Goal: Transaction & Acquisition: Purchase product/service

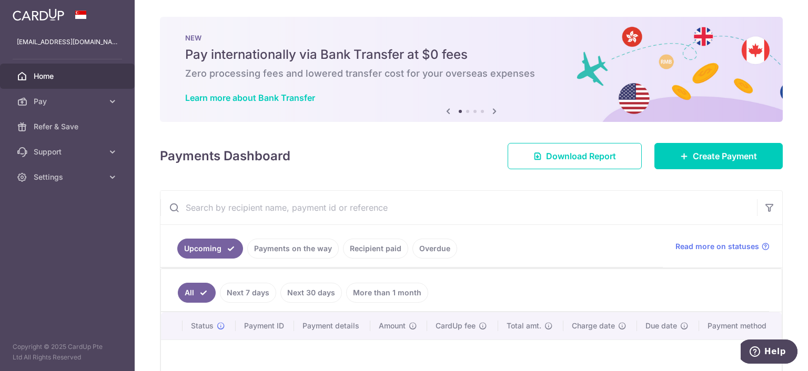
scroll to position [105, 0]
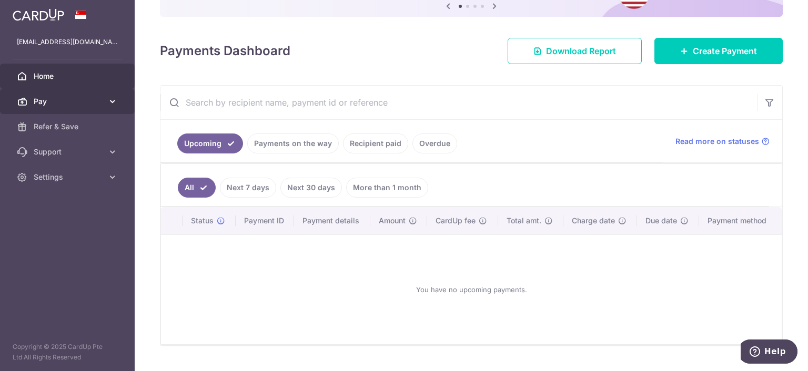
click at [56, 102] on span "Pay" at bounding box center [68, 101] width 69 height 11
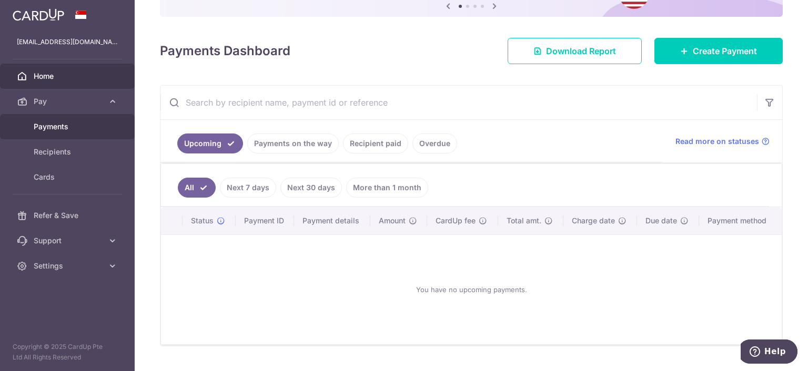
click at [56, 128] on span "Payments" at bounding box center [68, 127] width 69 height 11
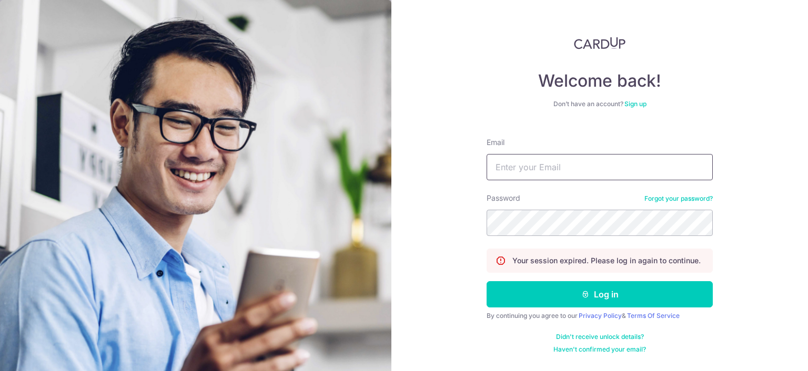
click at [526, 170] on input "Email" at bounding box center [600, 167] width 226 height 26
type input "maxlaw82@hotmail.com"
click at [487, 281] on button "Log in" at bounding box center [600, 294] width 226 height 26
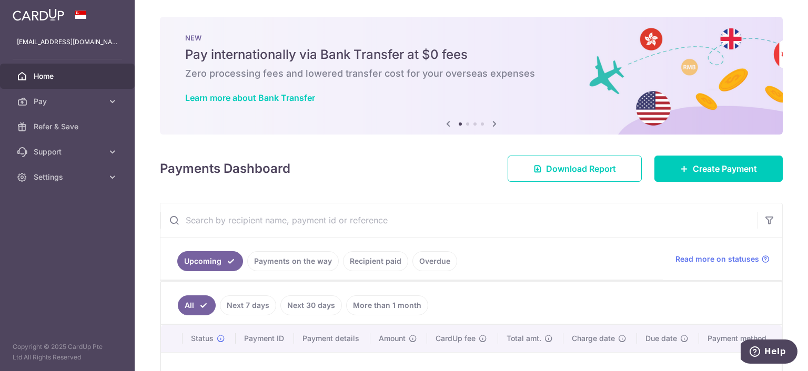
click at [43, 75] on span "Home" at bounding box center [68, 76] width 69 height 11
click at [46, 106] on span "Pay" at bounding box center [68, 101] width 69 height 11
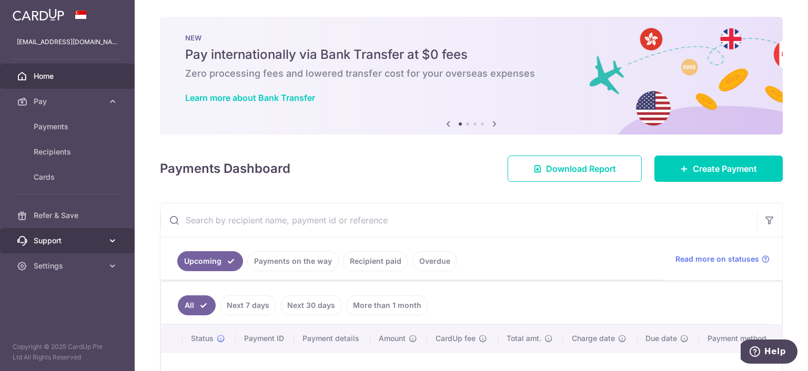
click at [51, 236] on span "Support" at bounding box center [68, 241] width 69 height 11
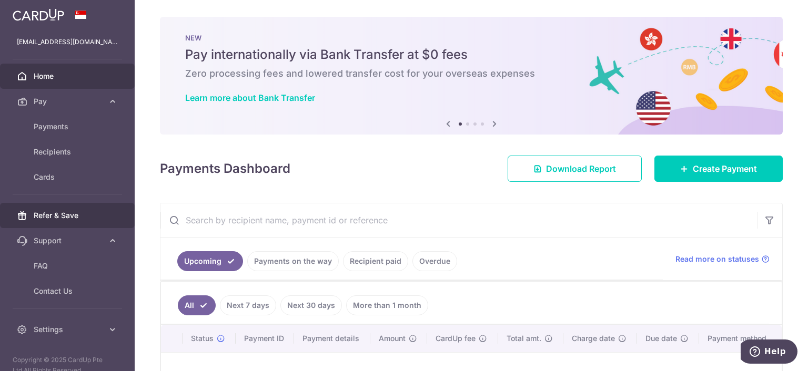
click at [54, 219] on span "Refer & Save" at bounding box center [68, 215] width 69 height 11
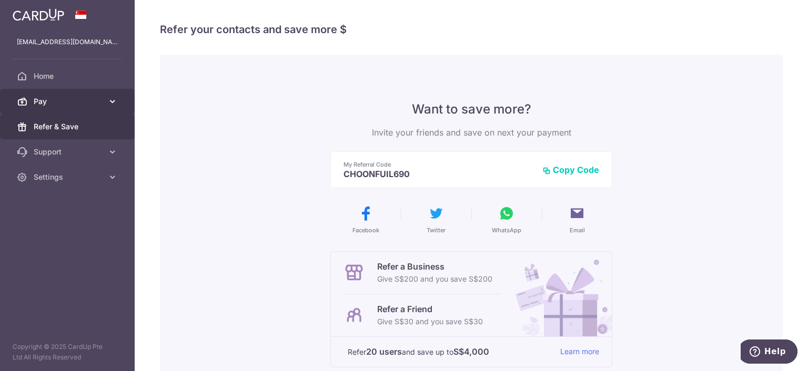
click at [55, 103] on span "Pay" at bounding box center [68, 101] width 69 height 11
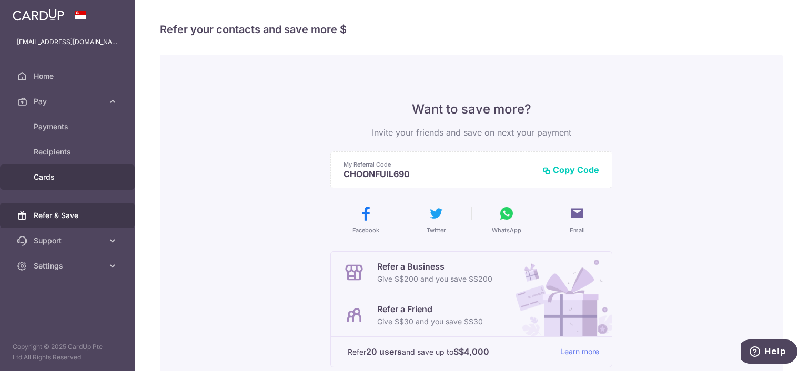
click at [48, 180] on span "Cards" at bounding box center [68, 177] width 69 height 11
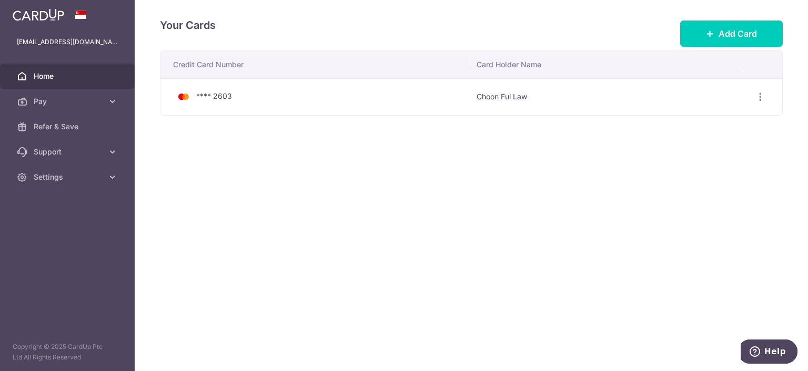
click at [49, 84] on link "Home" at bounding box center [67, 76] width 135 height 25
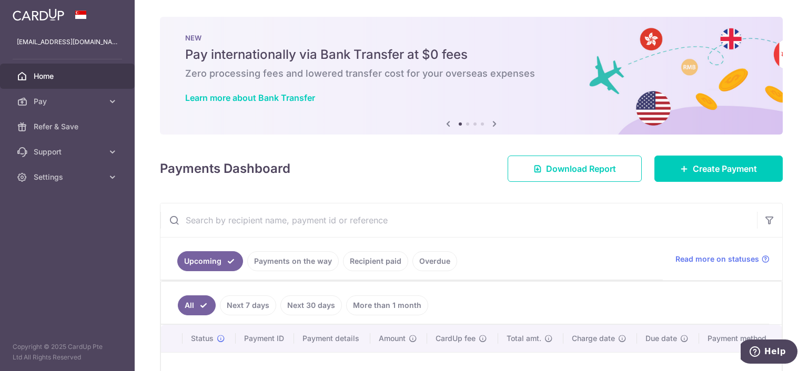
click at [489, 124] on icon at bounding box center [494, 123] width 13 height 13
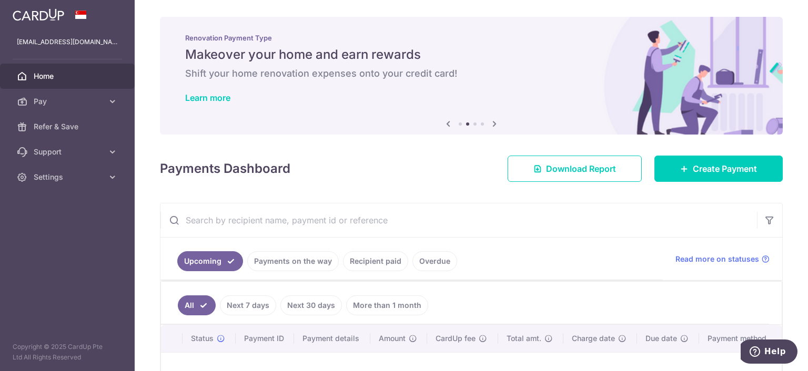
click at [489, 124] on icon at bounding box center [494, 123] width 13 height 13
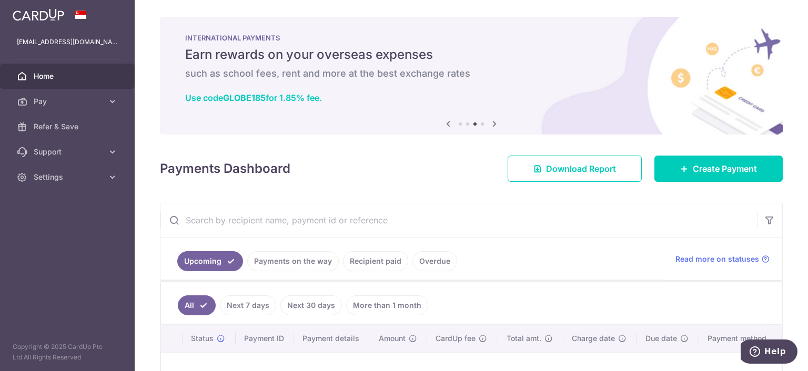
click at [489, 124] on icon at bounding box center [494, 123] width 13 height 13
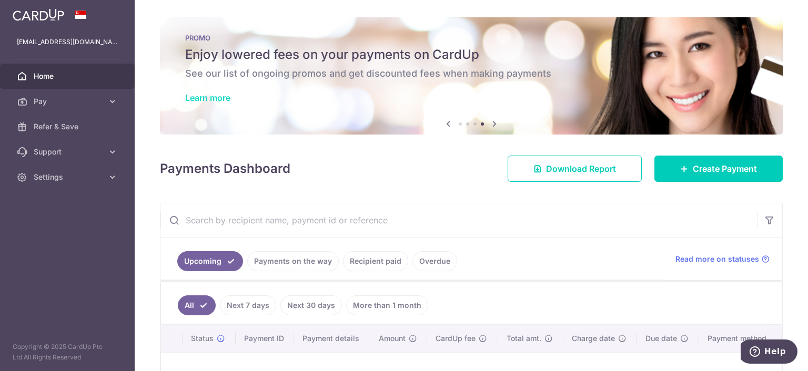
click at [215, 98] on link "Learn more" at bounding box center [207, 98] width 45 height 11
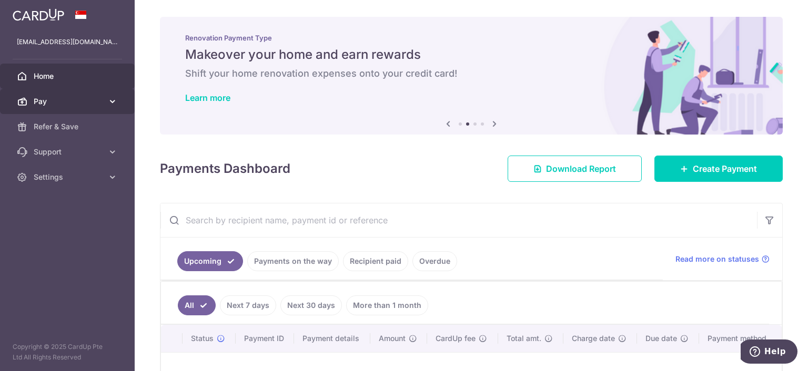
click at [68, 98] on span "Pay" at bounding box center [68, 101] width 69 height 11
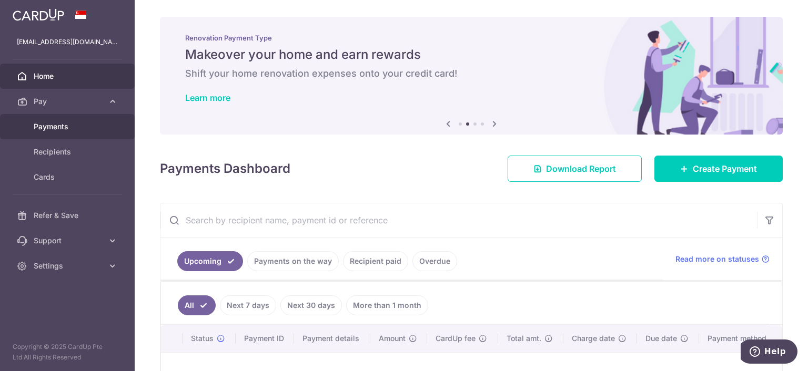
click at [61, 127] on span "Payments" at bounding box center [68, 127] width 69 height 11
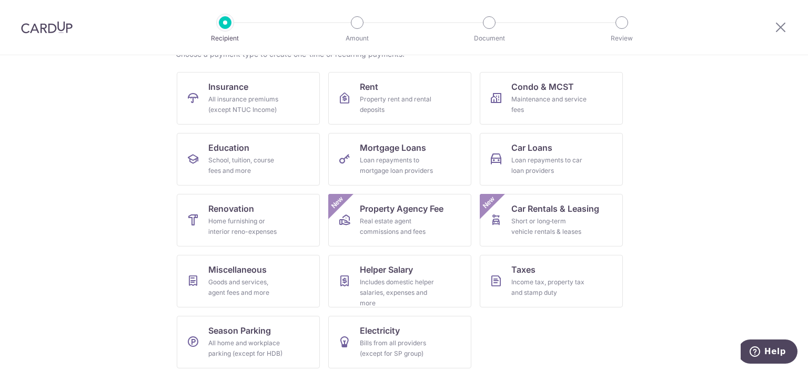
scroll to position [99, 0]
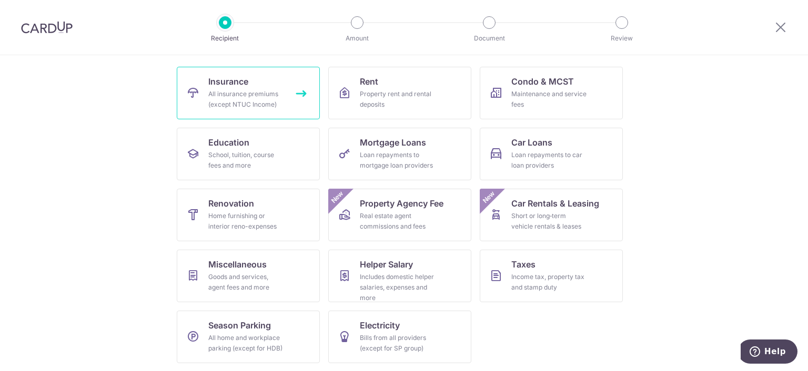
click at [231, 94] on div "All insurance premiums (except NTUC Income)" at bounding box center [246, 99] width 76 height 21
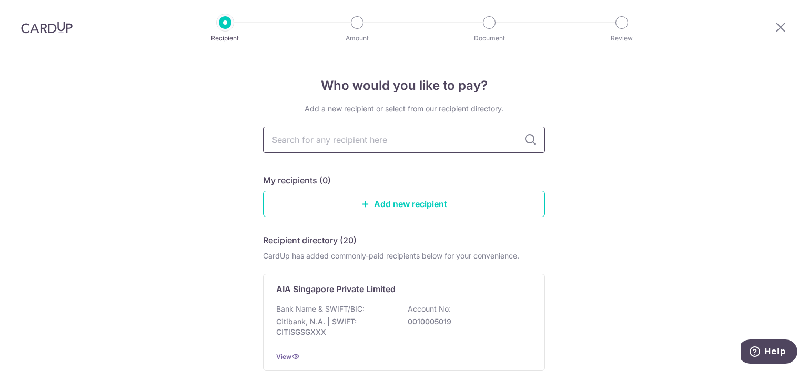
click at [306, 136] on input "text" at bounding box center [404, 140] width 282 height 26
type input "pru"
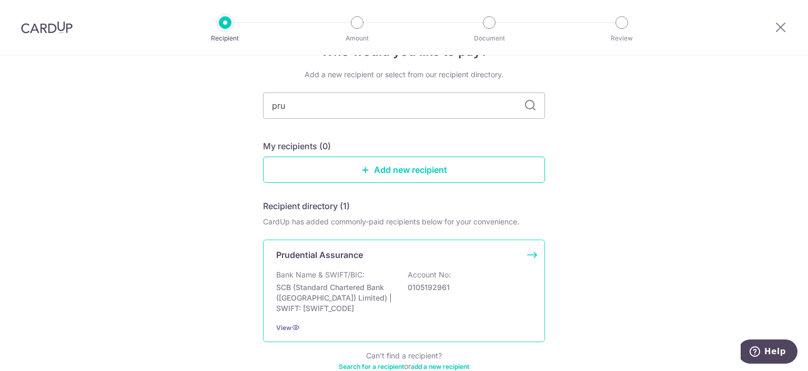
scroll to position [53, 0]
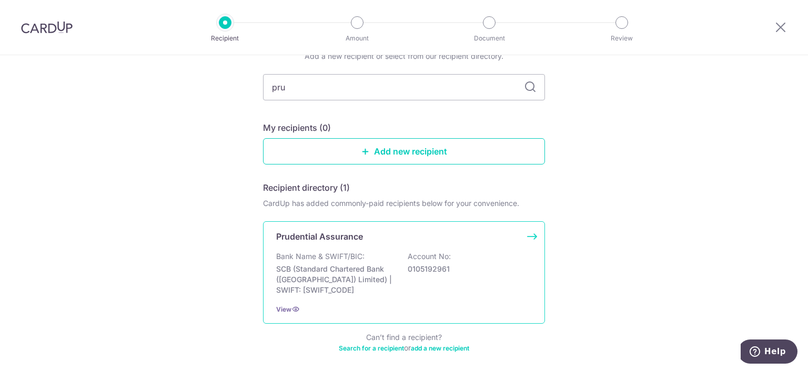
click at [335, 269] on p "SCB (Standard Chartered Bank (Singapore) Limited) | SWIFT: SCBLSG22XXX" at bounding box center [335, 280] width 118 height 32
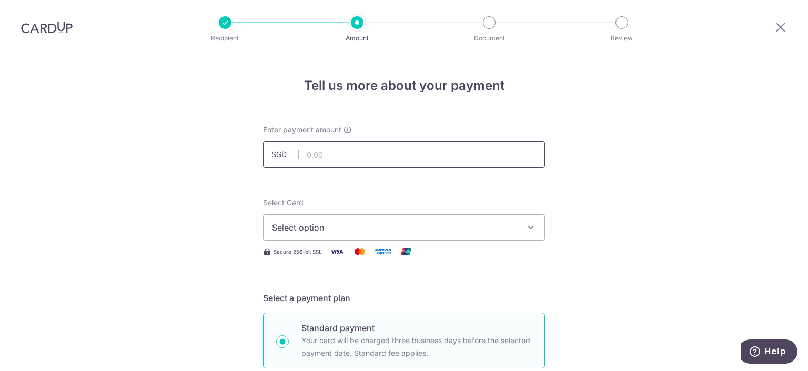
click at [305, 156] on input "text" at bounding box center [404, 155] width 282 height 26
type input "3,000.00"
click at [376, 233] on span "Select option" at bounding box center [394, 227] width 245 height 13
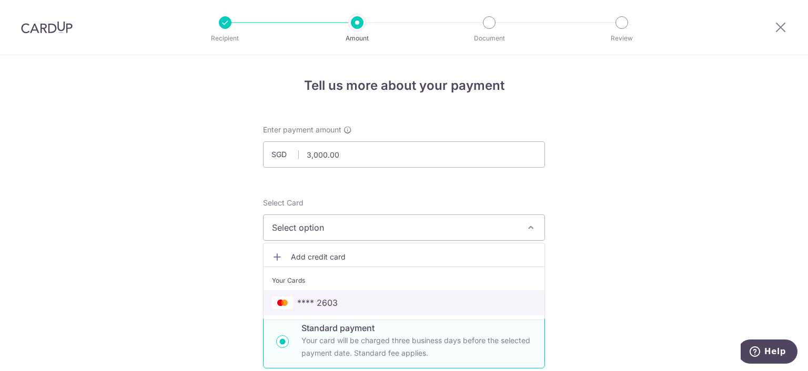
click at [343, 297] on span "**** 2603" at bounding box center [404, 303] width 264 height 13
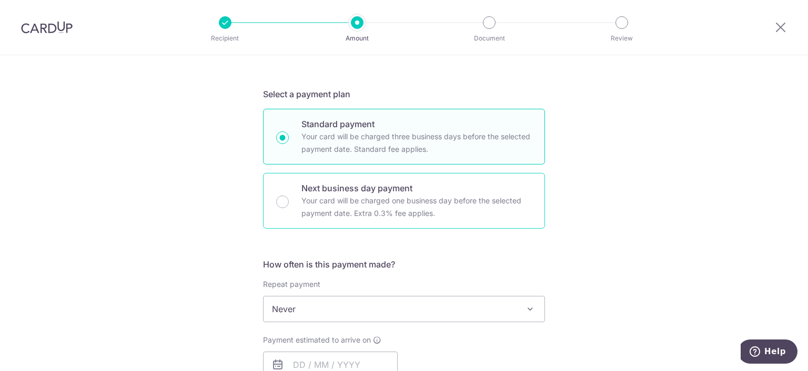
scroll to position [263, 0]
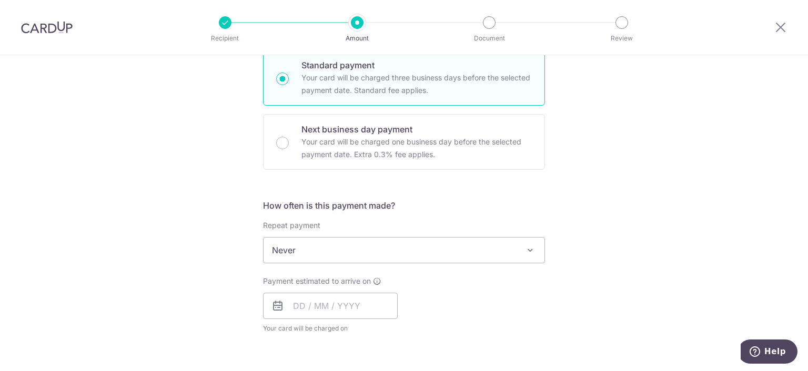
click at [298, 256] on span "Never" at bounding box center [404, 250] width 281 height 25
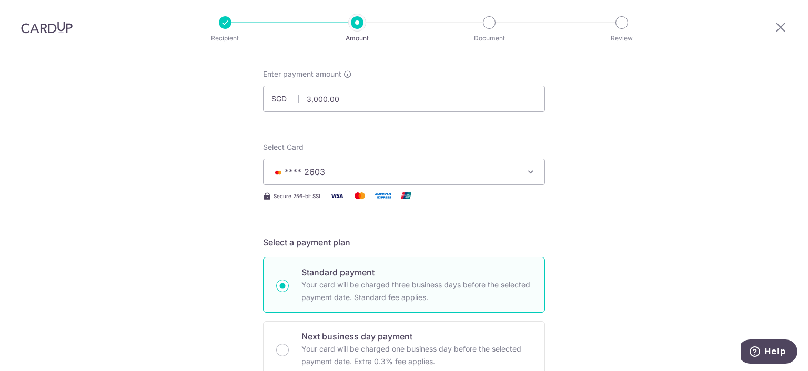
scroll to position [0, 0]
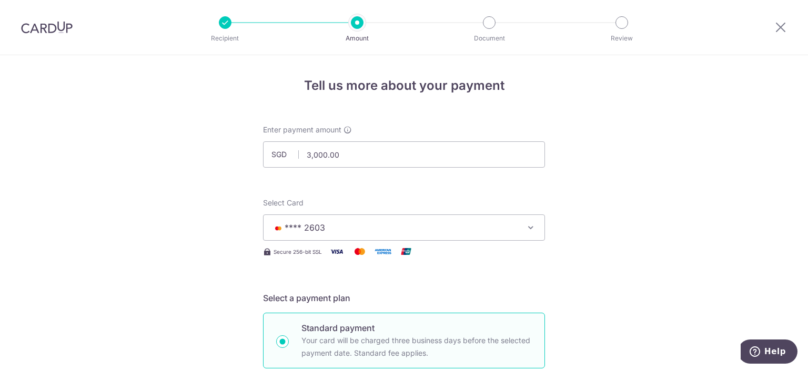
click at [54, 28] on img at bounding box center [47, 27] width 52 height 13
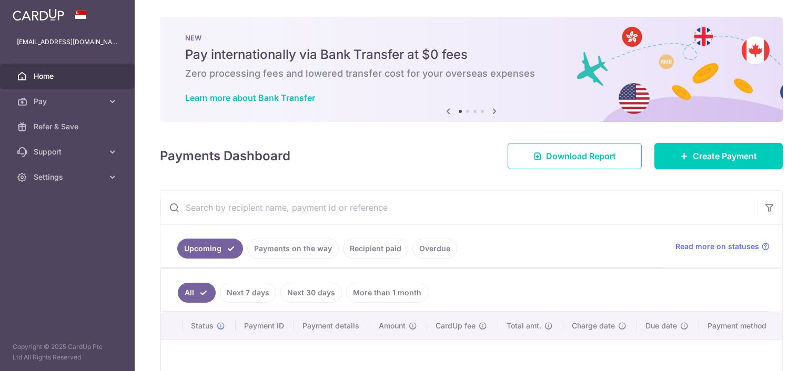
click at [42, 18] on img at bounding box center [39, 14] width 52 height 13
click at [497, 111] on icon at bounding box center [494, 111] width 13 height 13
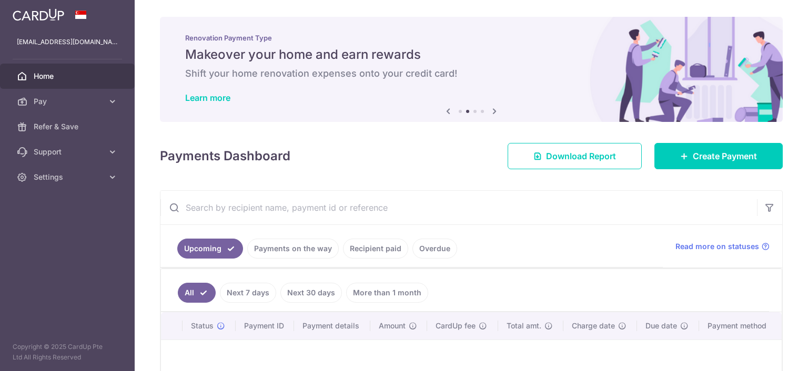
click at [497, 111] on icon at bounding box center [494, 111] width 13 height 13
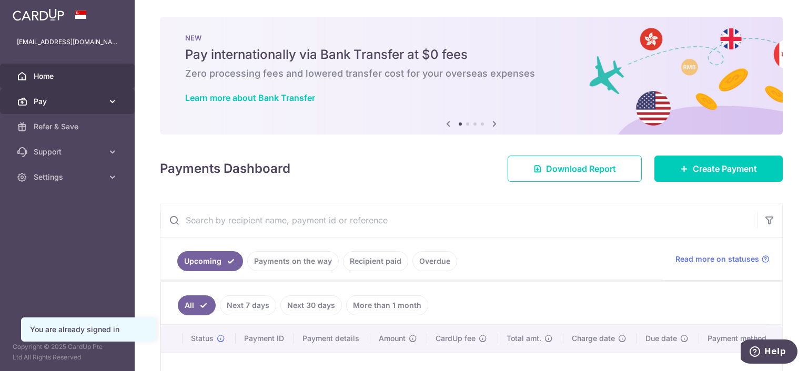
click at [42, 101] on span "Pay" at bounding box center [68, 101] width 69 height 11
click at [49, 104] on span "Pay" at bounding box center [68, 101] width 69 height 11
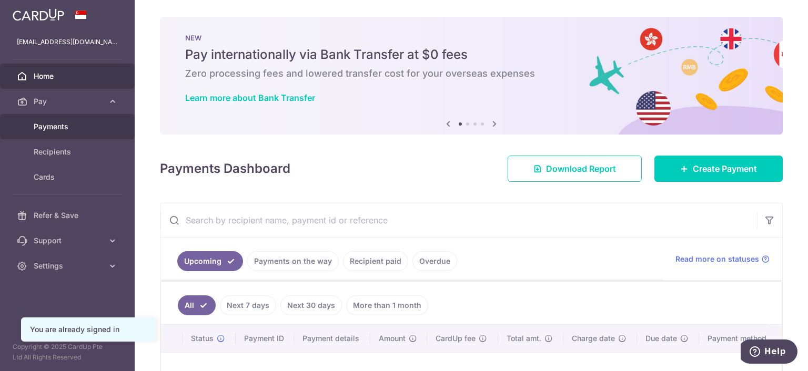
click at [50, 124] on span "Payments" at bounding box center [68, 127] width 69 height 11
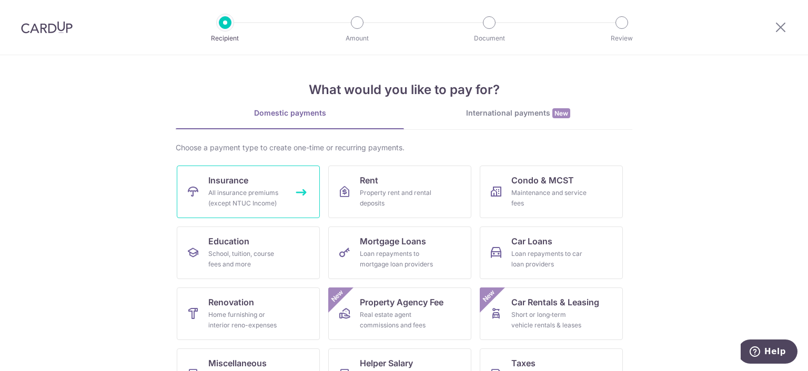
click at [259, 195] on div "All insurance premiums (except NTUC Income)" at bounding box center [246, 198] width 76 height 21
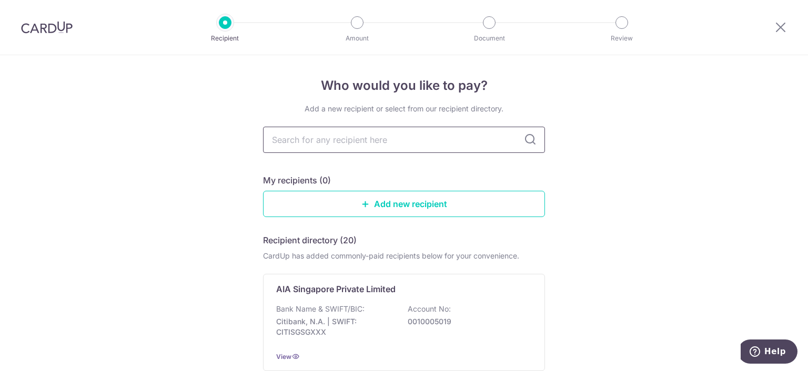
click at [318, 147] on input "text" at bounding box center [404, 140] width 282 height 26
type input "pru"
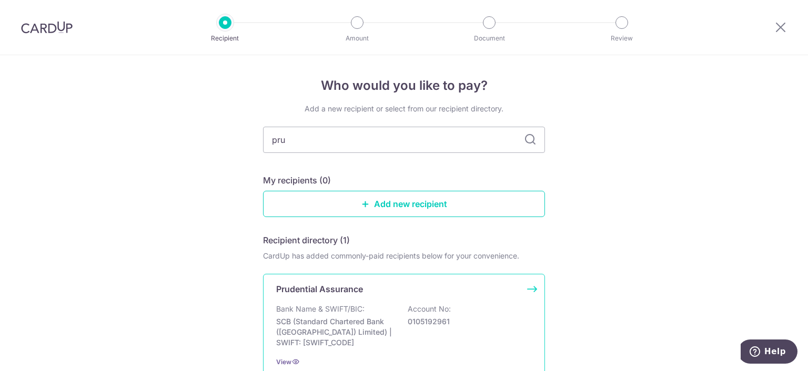
click at [332, 299] on div "Prudential Assurance Bank Name & SWIFT/BIC: SCB (Standard Chartered Bank (Singa…" at bounding box center [404, 325] width 282 height 103
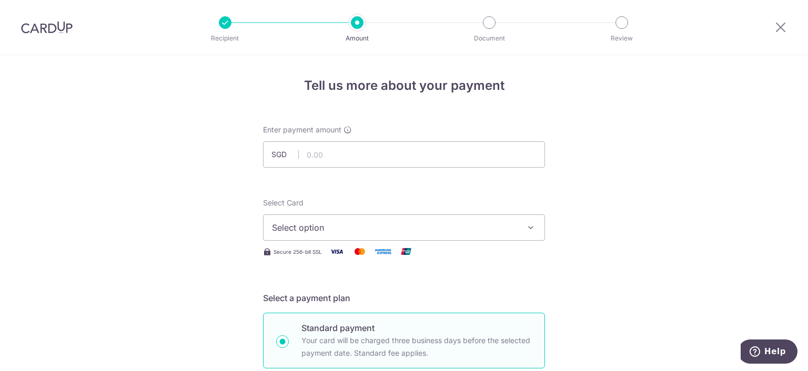
click at [308, 234] on button "Select option" at bounding box center [404, 228] width 282 height 26
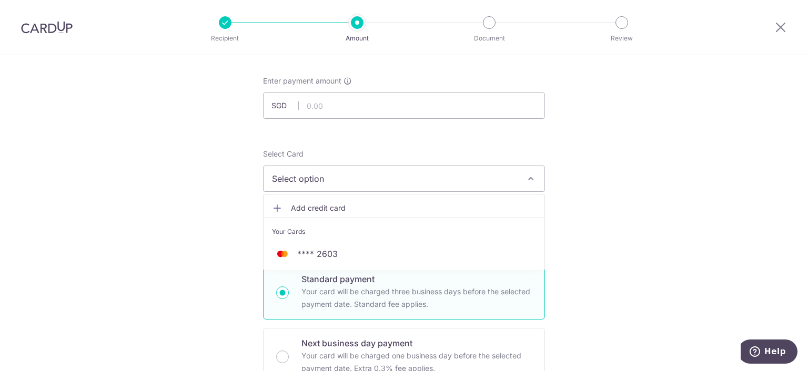
scroll to position [158, 0]
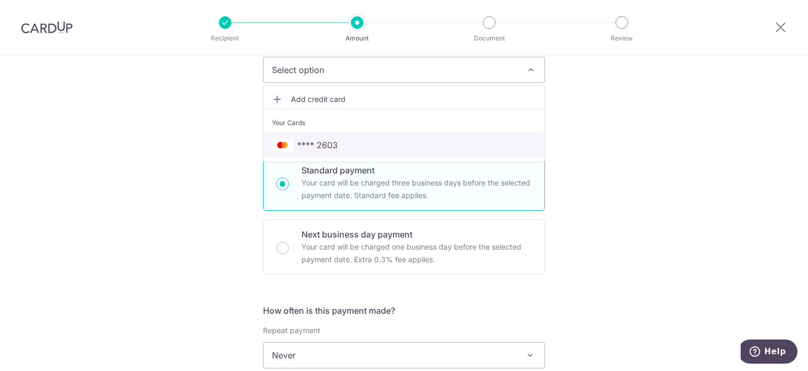
click at [308, 151] on span "**** 2603" at bounding box center [317, 145] width 41 height 13
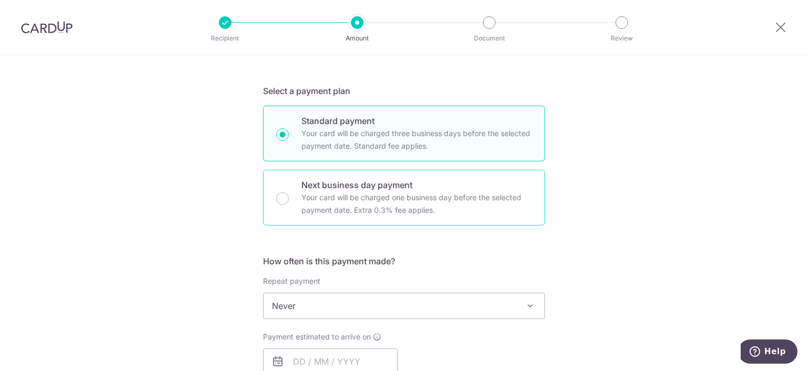
scroll to position [263, 0]
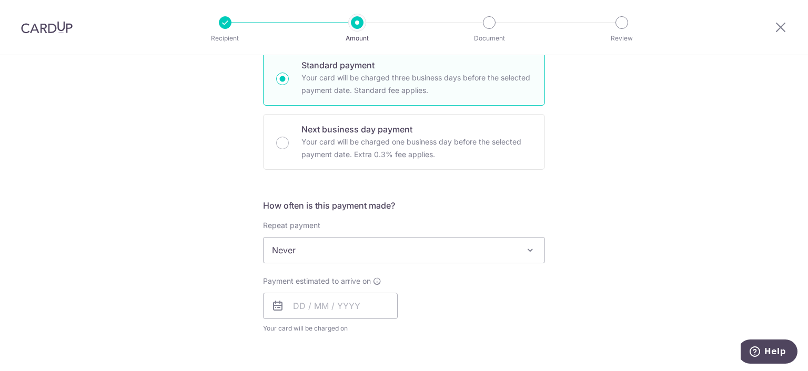
click at [296, 252] on span "Never" at bounding box center [404, 250] width 281 height 25
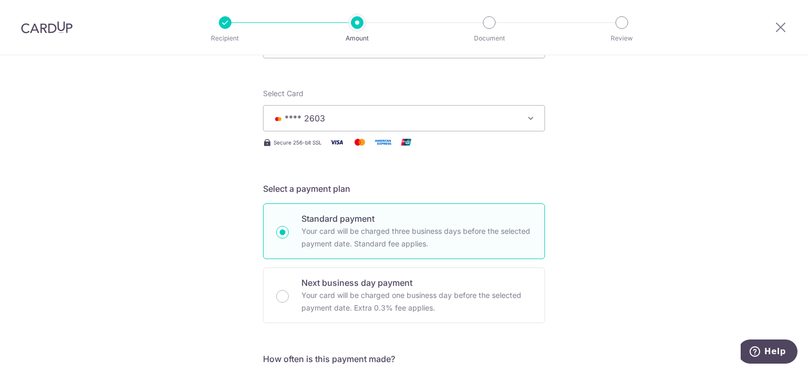
scroll to position [56, 0]
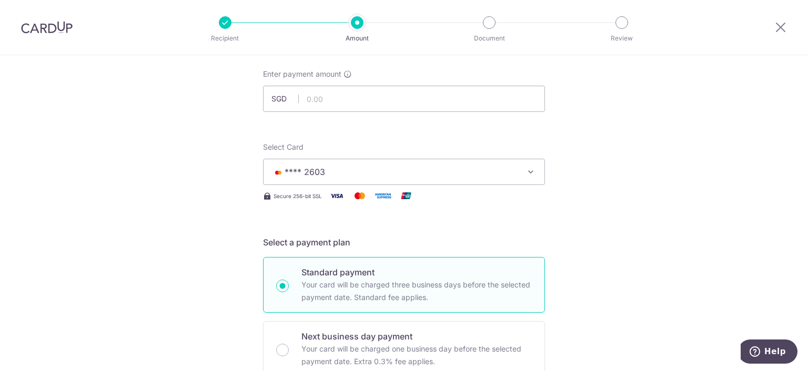
drag, startPoint x: 44, startPoint y: 27, endPoint x: 455, endPoint y: 34, distance: 410.9
click at [44, 27] on img at bounding box center [47, 27] width 52 height 13
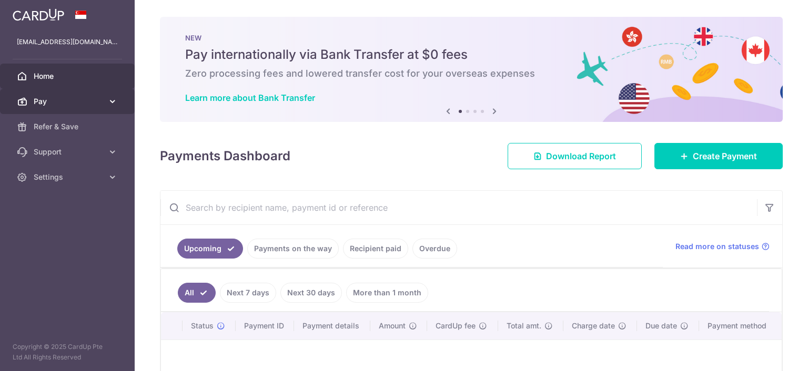
click at [46, 109] on link "Pay" at bounding box center [67, 101] width 135 height 25
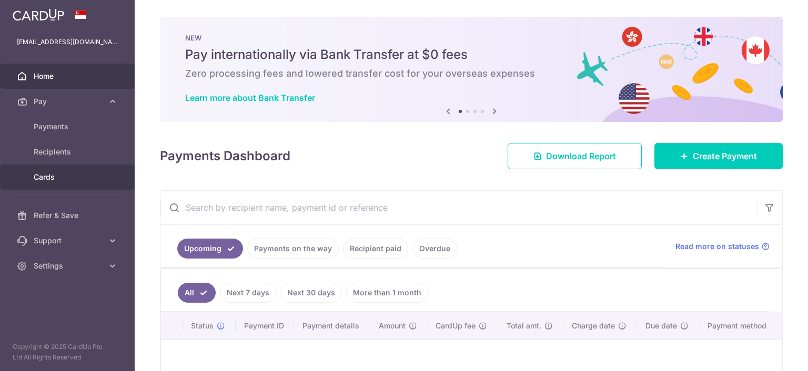
click at [51, 175] on span "Cards" at bounding box center [68, 177] width 69 height 11
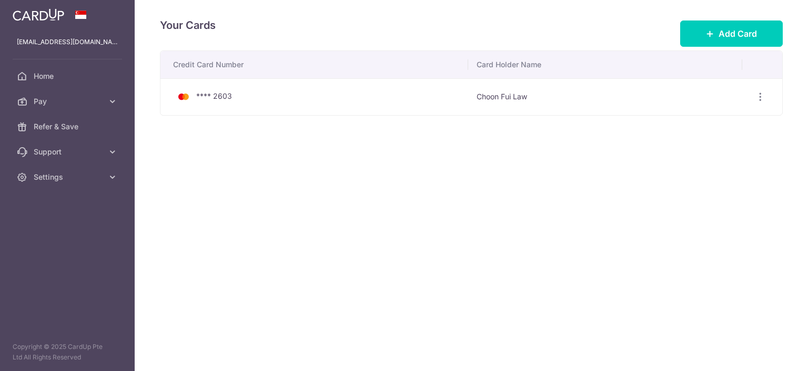
click at [46, 17] on img at bounding box center [39, 14] width 52 height 13
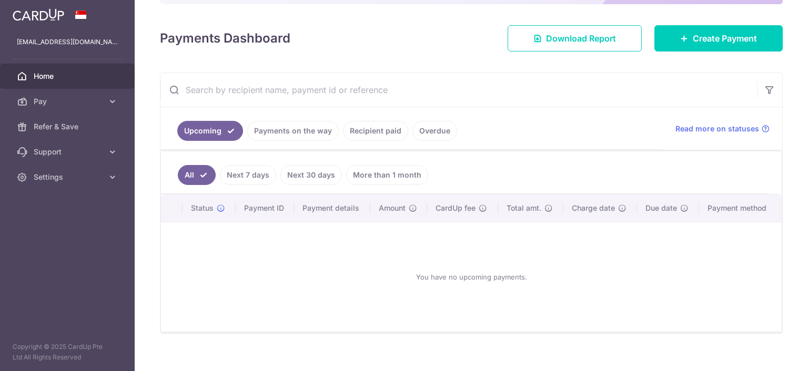
scroll to position [128, 0]
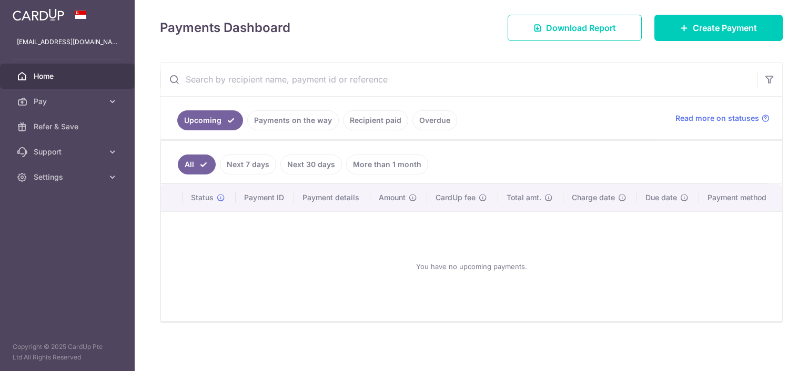
click at [395, 161] on link "More than 1 month" at bounding box center [387, 165] width 82 height 20
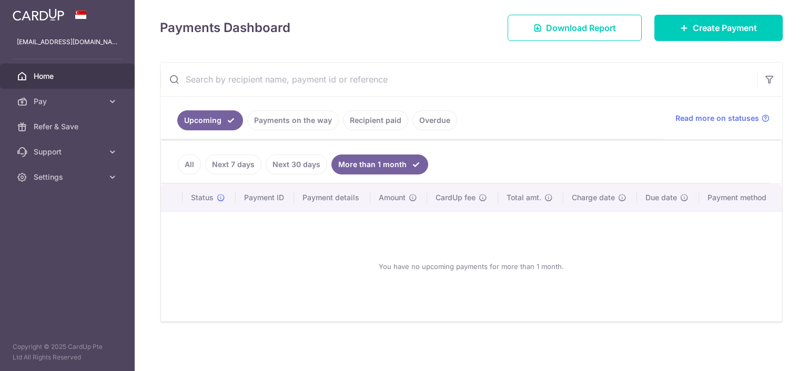
click at [188, 164] on link "All" at bounding box center [189, 165] width 23 height 20
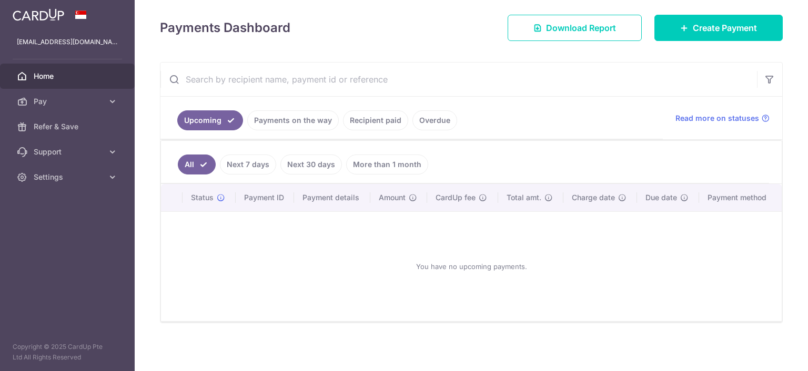
click at [375, 120] on link "Recipient paid" at bounding box center [375, 120] width 65 height 20
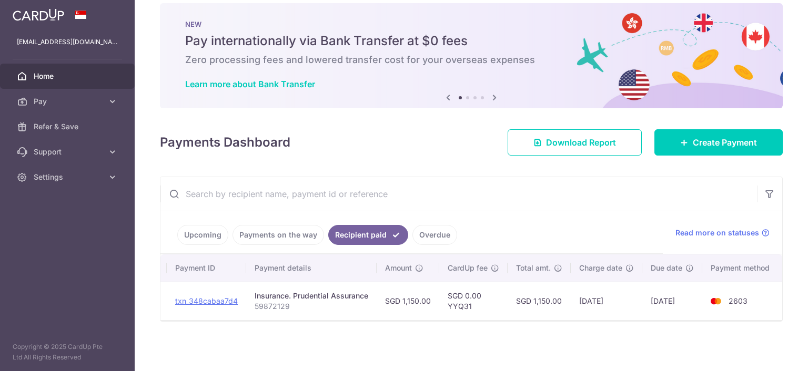
scroll to position [0, 0]
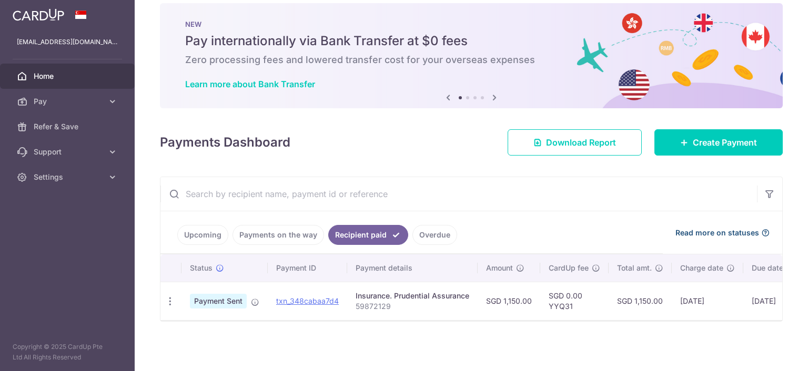
click at [711, 228] on span "Read more on statuses" at bounding box center [717, 233] width 84 height 11
click at [488, 92] on icon at bounding box center [494, 97] width 13 height 13
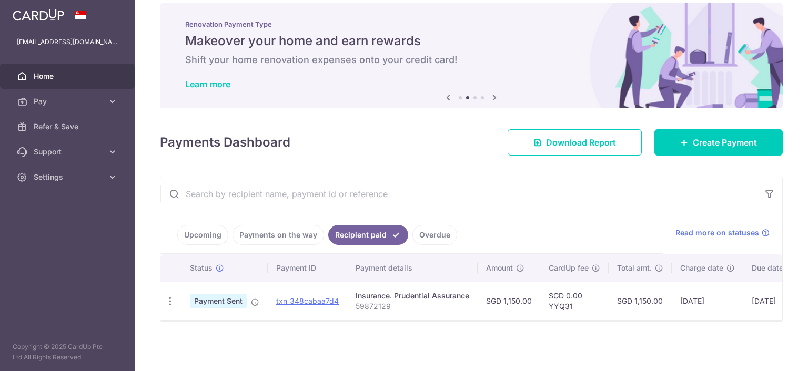
click at [488, 92] on icon at bounding box center [494, 97] width 13 height 13
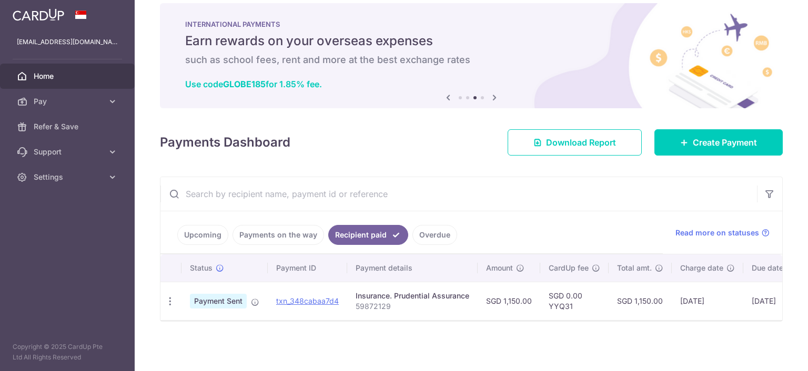
click at [489, 92] on icon at bounding box center [494, 97] width 13 height 13
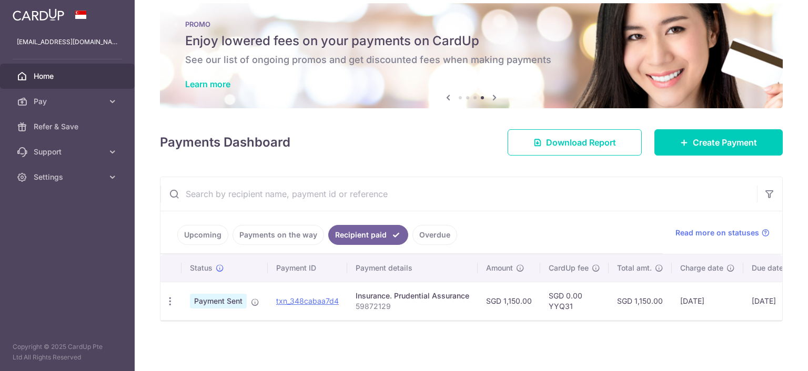
click at [489, 92] on icon at bounding box center [494, 97] width 13 height 13
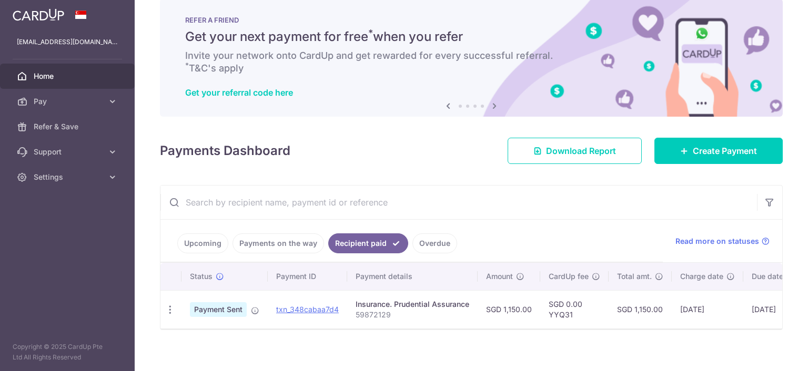
click at [491, 105] on icon at bounding box center [494, 105] width 13 height 13
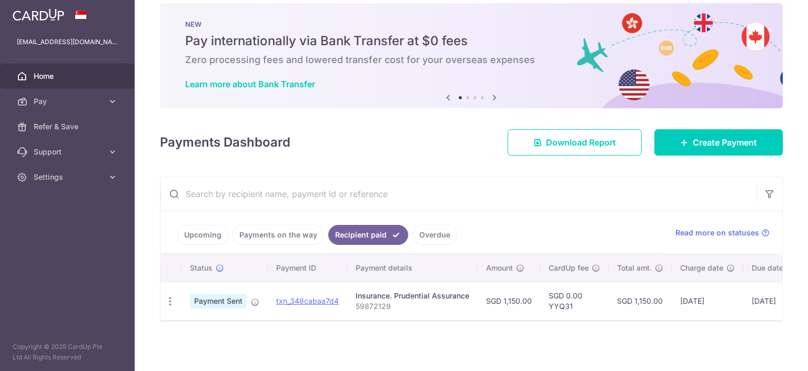
click at [491, 95] on icon at bounding box center [494, 97] width 13 height 13
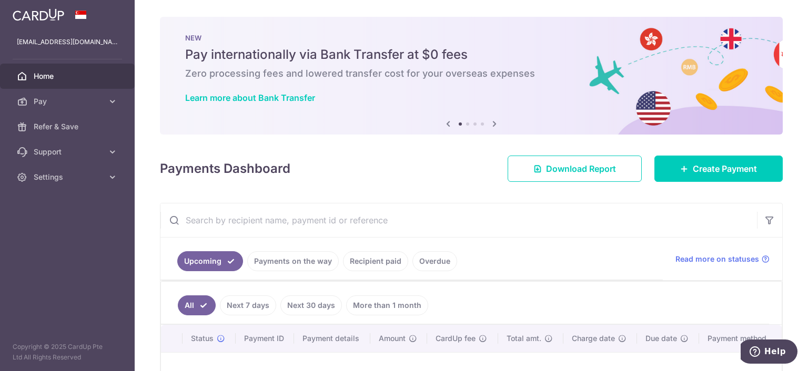
click at [48, 77] on span "Home" at bounding box center [68, 76] width 69 height 11
click at [258, 96] on link "Learn more about Bank Transfer" at bounding box center [250, 98] width 130 height 11
